Goal: Task Accomplishment & Management: Complete application form

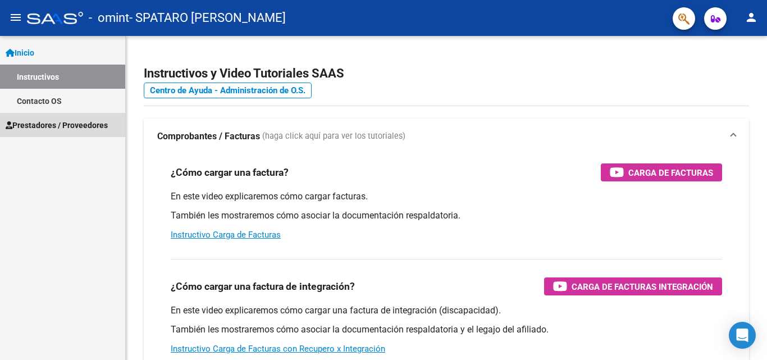
click at [46, 127] on span "Prestadores / Proveedores" at bounding box center [57, 125] width 102 height 12
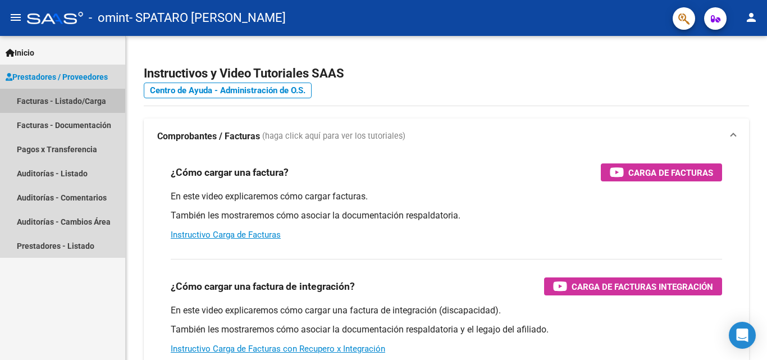
click at [45, 99] on link "Facturas - Listado/Carga" at bounding box center [62, 101] width 125 height 24
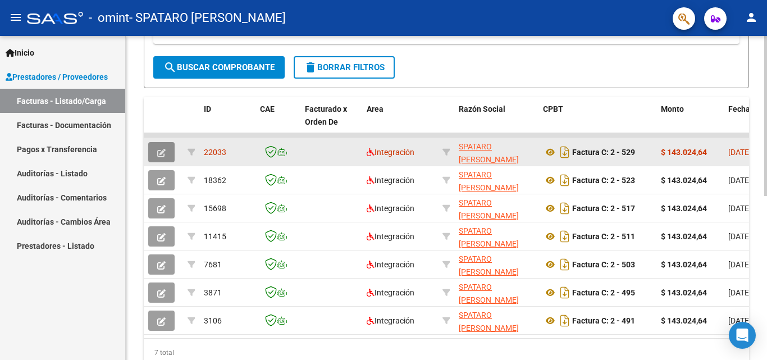
click at [162, 147] on span "button" at bounding box center [161, 152] width 8 height 10
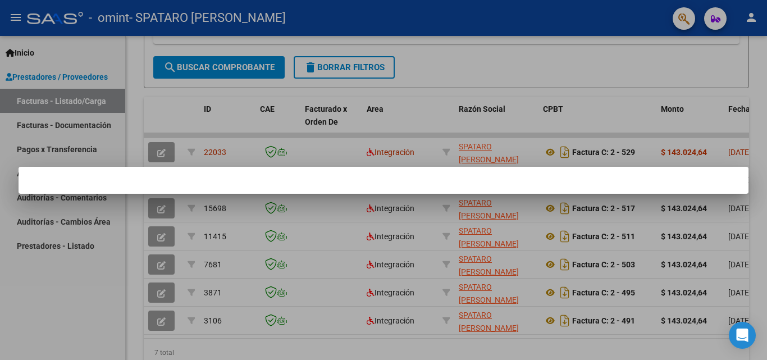
click at [160, 153] on div at bounding box center [383, 180] width 767 height 360
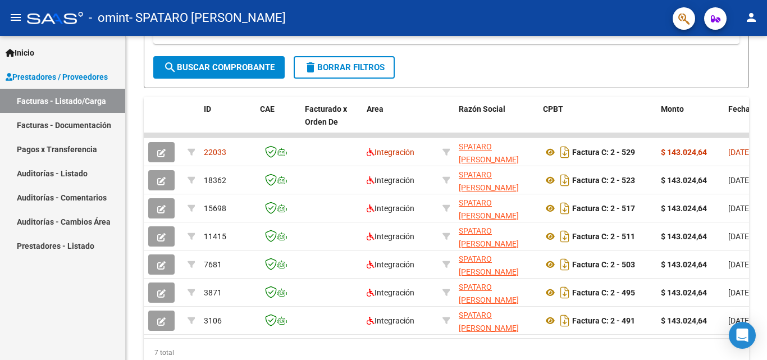
scroll to position [281, 0]
click at [160, 153] on icon "button" at bounding box center [161, 153] width 8 height 8
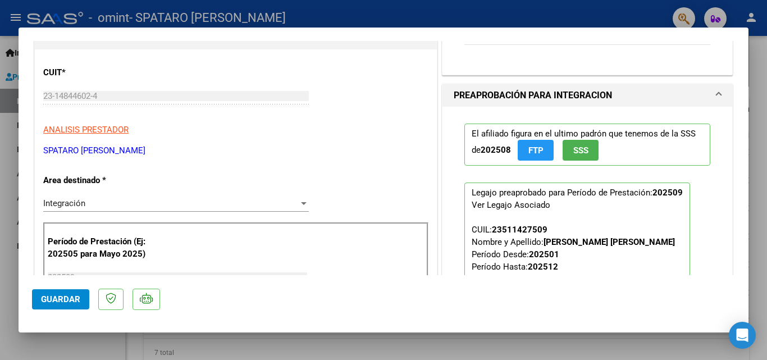
scroll to position [168, 0]
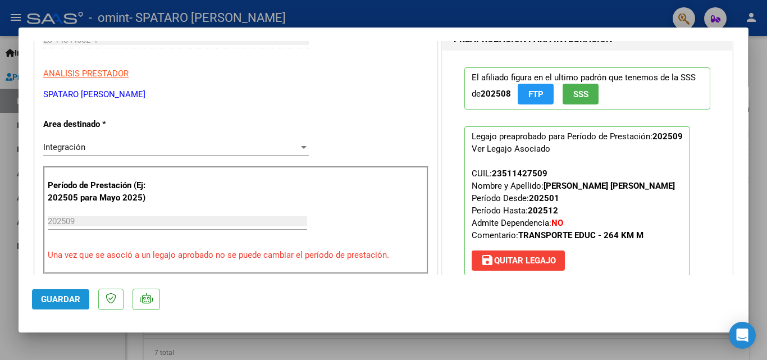
click at [72, 297] on span "Guardar" at bounding box center [60, 299] width 39 height 10
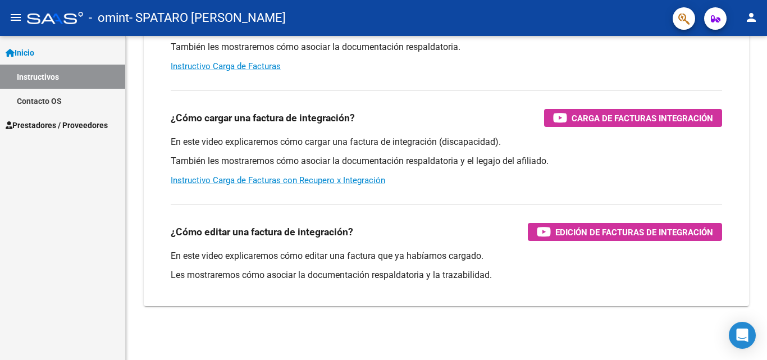
scroll to position [168, 0]
click at [56, 122] on span "Prestadores / Proveedores" at bounding box center [57, 125] width 102 height 12
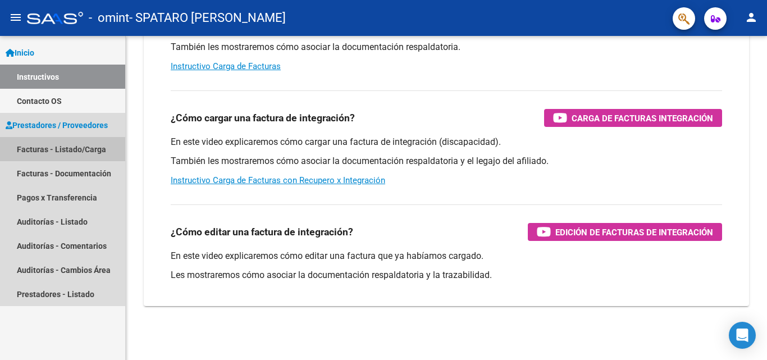
click at [53, 149] on link "Facturas - Listado/Carga" at bounding box center [62, 149] width 125 height 24
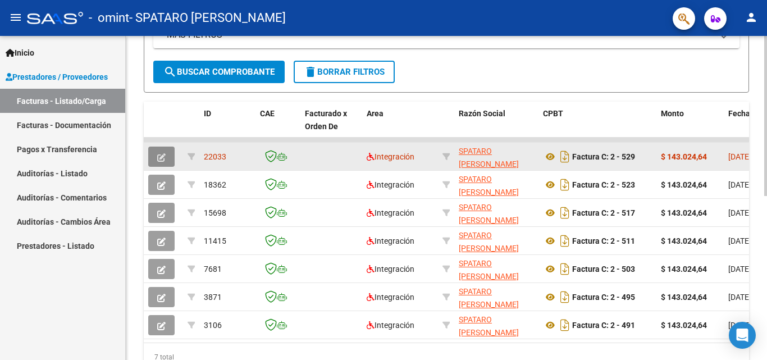
click at [160, 152] on span "button" at bounding box center [161, 157] width 8 height 10
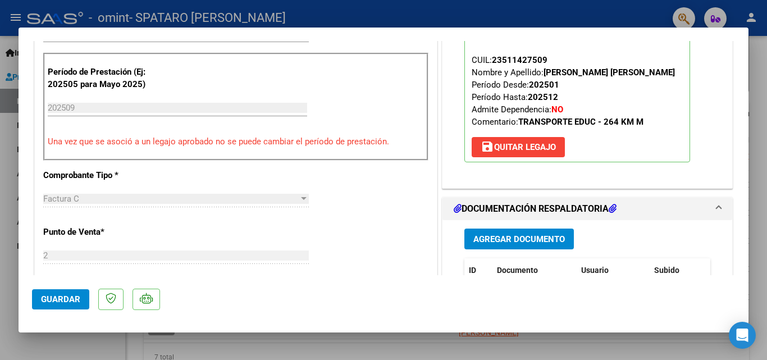
scroll to position [280, 0]
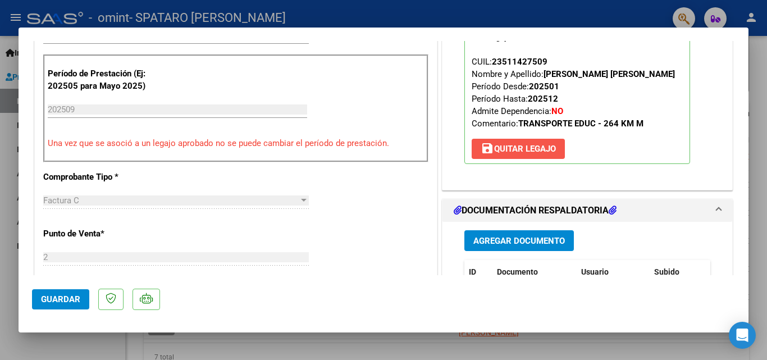
click at [508, 147] on span "save [PERSON_NAME]" at bounding box center [518, 149] width 75 height 10
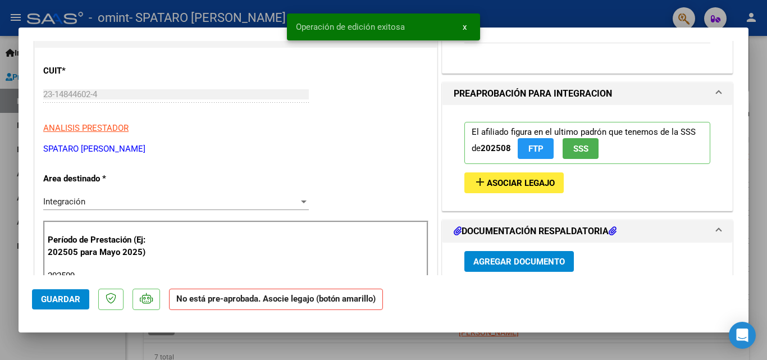
scroll to position [168, 0]
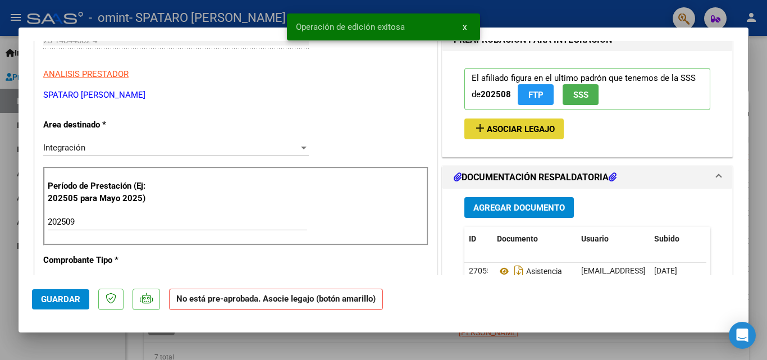
click at [502, 130] on span "Asociar Legajo" at bounding box center [521, 129] width 68 height 10
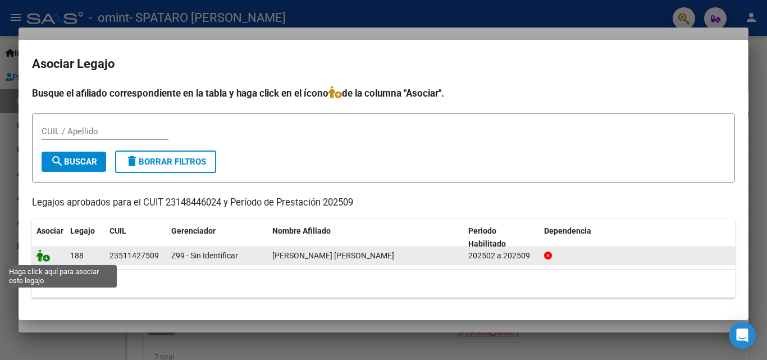
click at [44, 257] on icon at bounding box center [42, 255] width 13 height 12
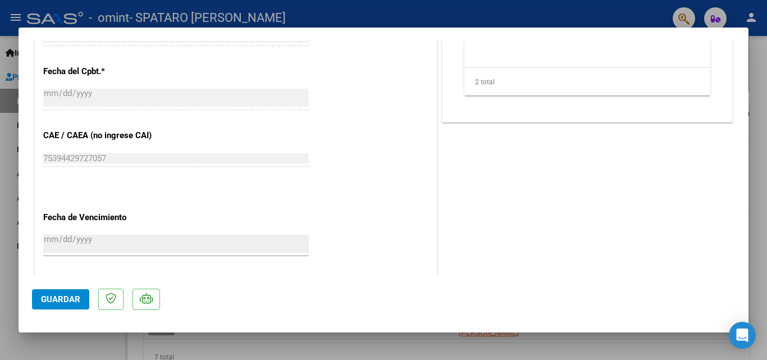
scroll to position [729, 0]
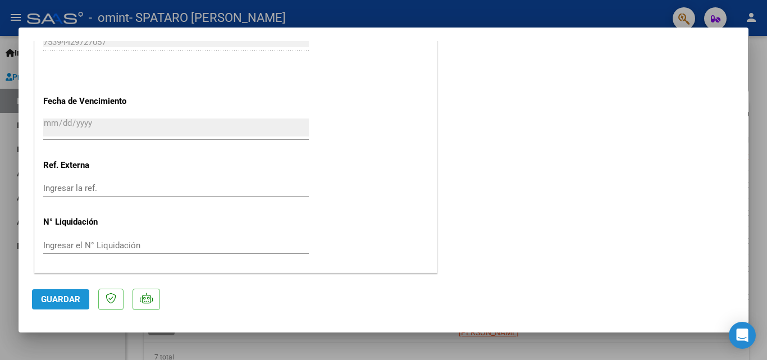
click at [72, 301] on span "Guardar" at bounding box center [60, 299] width 39 height 10
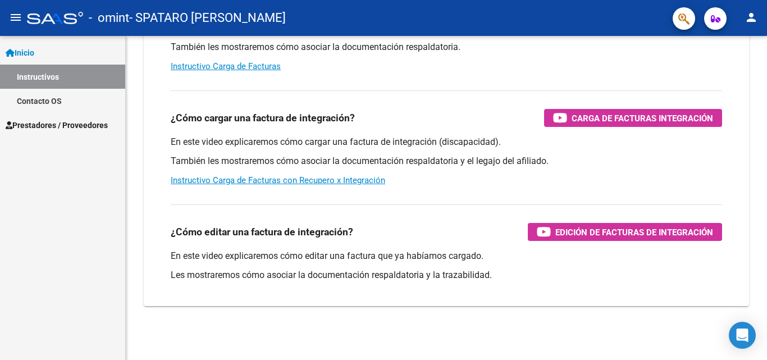
scroll to position [168, 0]
click at [86, 126] on span "Prestadores / Proveedores" at bounding box center [57, 125] width 102 height 12
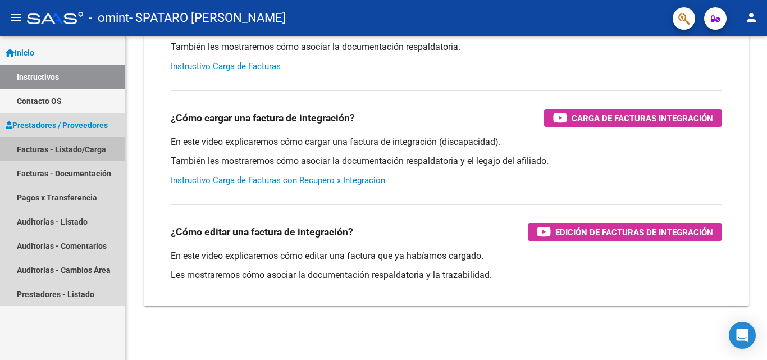
click at [20, 148] on link "Facturas - Listado/Carga" at bounding box center [62, 149] width 125 height 24
